Goal: Task Accomplishment & Management: Complete application form

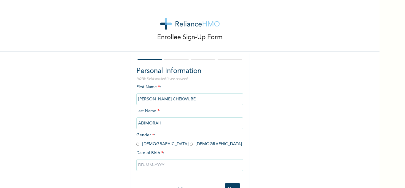
click at [190, 144] on input "radio" at bounding box center [191, 144] width 3 height 6
radio input "true"
click at [165, 166] on input "text" at bounding box center [189, 165] width 107 height 12
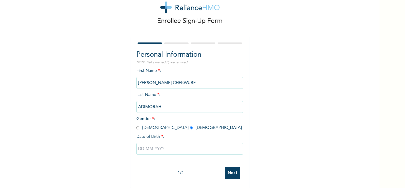
select select "7"
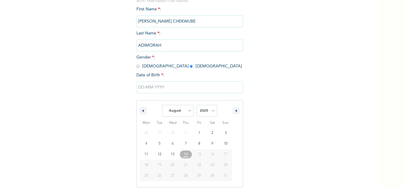
scroll to position [82, 0]
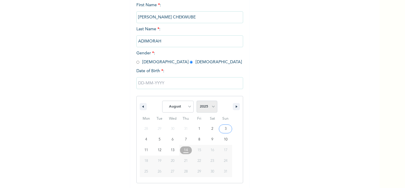
click at [211, 105] on select "2025 2024 2023 2022 2021 2020 2019 2018 2017 2016 2015 2014 2013 2012 2011 2010…" at bounding box center [207, 107] width 21 height 12
select select "1978"
click at [197, 101] on select "2025 2024 2023 2022 2021 2020 2019 2018 2017 2016 2015 2014 2013 2012 2011 2010…" at bounding box center [207, 107] width 21 height 12
click at [187, 107] on select "January February March April May June July August September October November De…" at bounding box center [177, 107] width 31 height 12
select select "11"
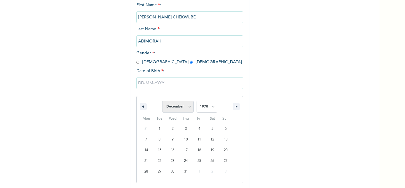
click at [162, 101] on select "January February March April May June July August September October November De…" at bounding box center [177, 107] width 31 height 12
type input "[DATE]"
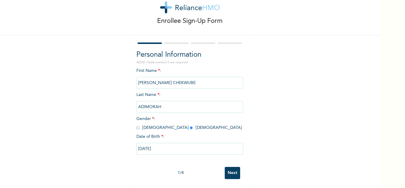
click at [231, 167] on input "Next" at bounding box center [232, 173] width 15 height 12
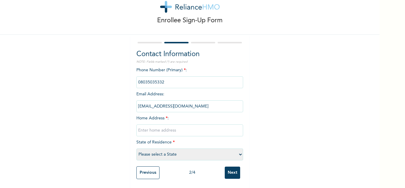
click at [158, 126] on input "text" at bounding box center [189, 130] width 107 height 12
type input "13,[GEOGRAPHIC_DATA] WAY OKOTA"
click at [238, 150] on select "Please select a State [PERSON_NAME] (FCT) [PERSON_NAME] Ibom [GEOGRAPHIC_DATA] …" at bounding box center [189, 154] width 107 height 12
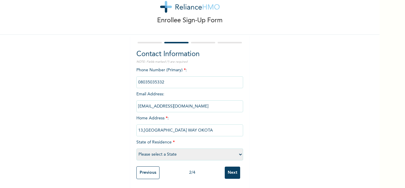
select select "25"
click at [136, 148] on select "Please select a State [PERSON_NAME] (FCT) [PERSON_NAME] Ibom [GEOGRAPHIC_DATA] …" at bounding box center [189, 154] width 107 height 12
click at [231, 169] on input "Next" at bounding box center [232, 172] width 15 height 12
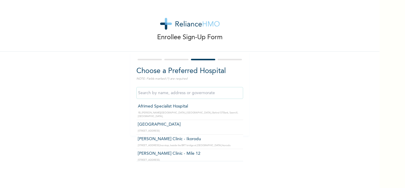
click at [213, 93] on input "text" at bounding box center [189, 93] width 107 height 12
type input "M"
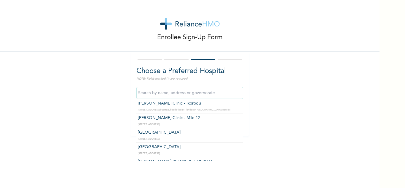
scroll to position [71, 0]
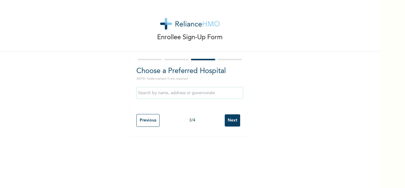
click at [131, 101] on div "Choose a Preferred Hospital NOTE: Fields marked (*) are required Previous 3 / 4…" at bounding box center [190, 94] width 119 height 84
click at [229, 117] on input "Next" at bounding box center [232, 120] width 15 height 12
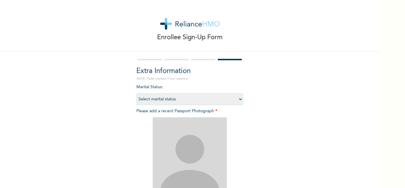
click at [238, 99] on select "Select marital status [DEMOGRAPHIC_DATA] Married [DEMOGRAPHIC_DATA] Widow/[DEMO…" at bounding box center [189, 99] width 107 height 12
select select "2"
click at [136, 93] on select "Select marital status [DEMOGRAPHIC_DATA] Married [DEMOGRAPHIC_DATA] Widow/[DEMO…" at bounding box center [189, 99] width 107 height 12
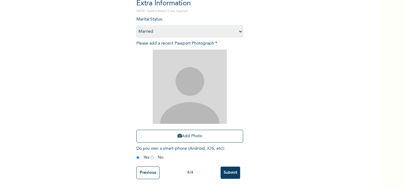
scroll to position [72, 0]
click at [190, 131] on button "Add Photo" at bounding box center [189, 136] width 107 height 13
click at [185, 130] on button "Add Photo" at bounding box center [189, 136] width 107 height 13
click at [189, 130] on button "Add Photo" at bounding box center [189, 136] width 107 height 13
